Goal: Task Accomplishment & Management: Complete application form

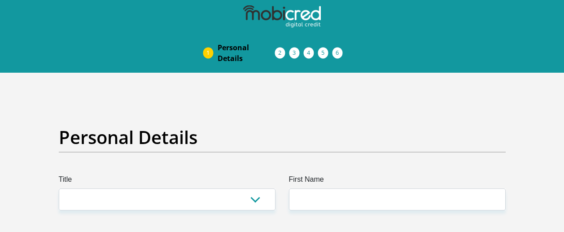
click at [79, 151] on div "Personal Details" at bounding box center [282, 151] width 461 height 48
click at [80, 152] on hr at bounding box center [282, 152] width 447 height 1
click at [80, 151] on div "Personal Details" at bounding box center [282, 151] width 461 height 48
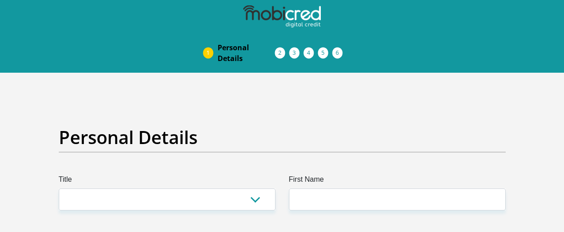
click at [79, 152] on hr at bounding box center [282, 152] width 447 height 1
click at [80, 151] on div "Personal Details" at bounding box center [282, 151] width 461 height 48
